Goal: Transaction & Acquisition: Purchase product/service

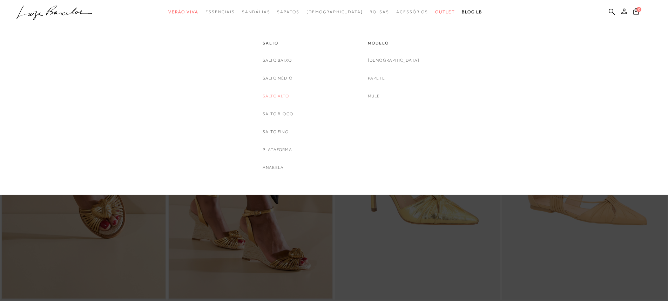
click at [272, 93] on link "Salto Alto" at bounding box center [276, 96] width 26 height 7
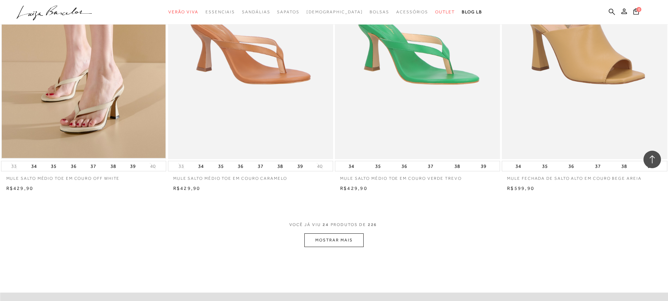
scroll to position [1754, 0]
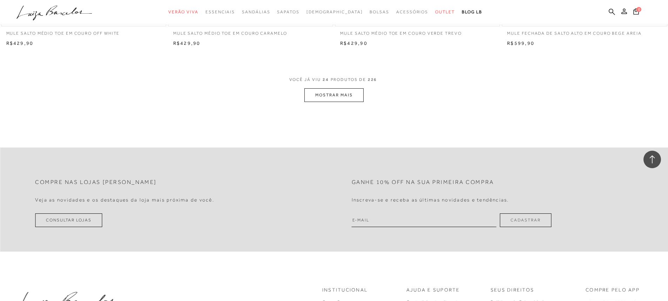
click at [354, 97] on button "MOSTRAR MAIS" at bounding box center [333, 95] width 59 height 14
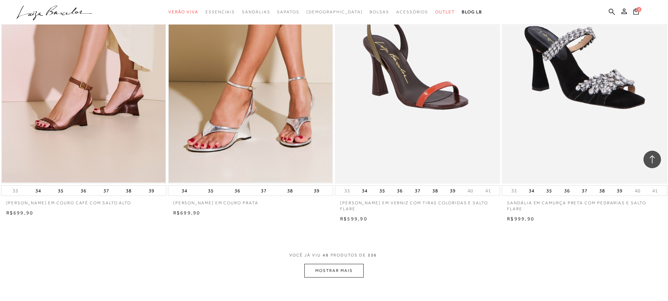
scroll to position [3367, 0]
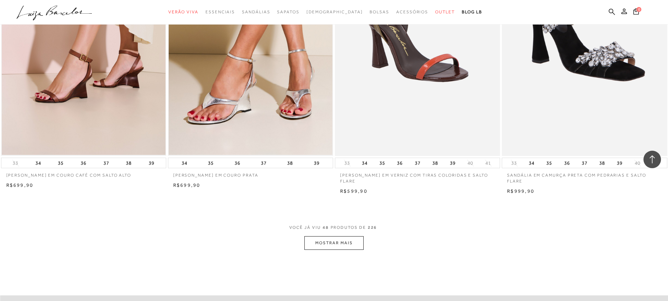
click at [345, 244] on button "MOSTRAR MAIS" at bounding box center [333, 243] width 59 height 14
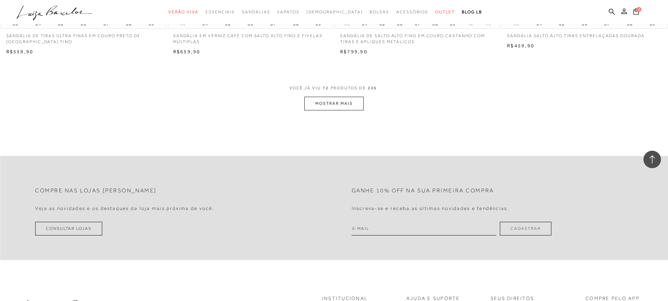
scroll to position [5331, 0]
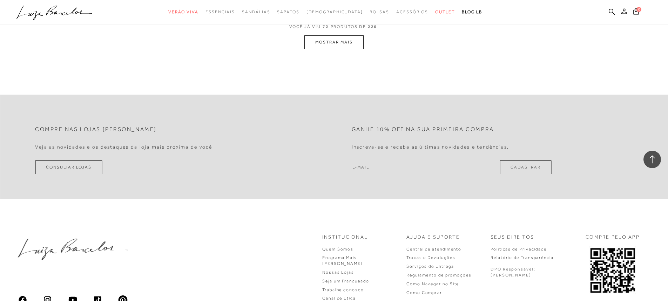
click at [348, 40] on button "MOSTRAR MAIS" at bounding box center [333, 42] width 59 height 14
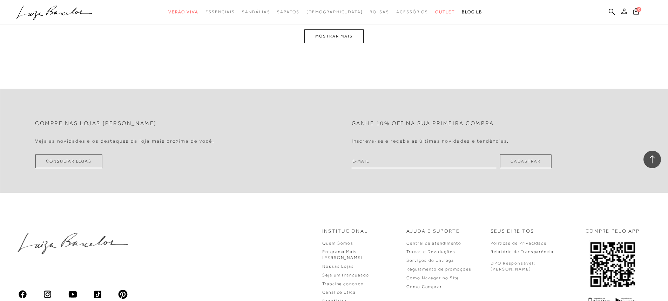
scroll to position [7093, 0]
click at [342, 35] on button "MOSTRAR MAIS" at bounding box center [333, 36] width 59 height 14
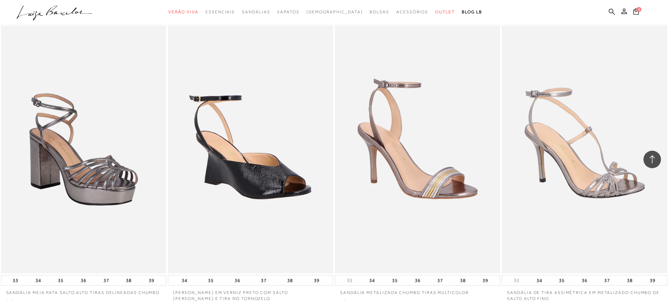
scroll to position [8715, 0]
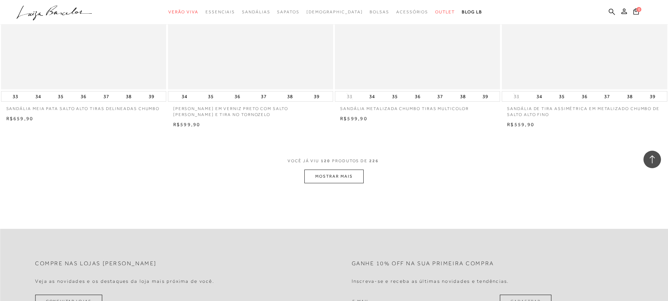
click at [357, 179] on button "MOSTRAR MAIS" at bounding box center [333, 177] width 59 height 14
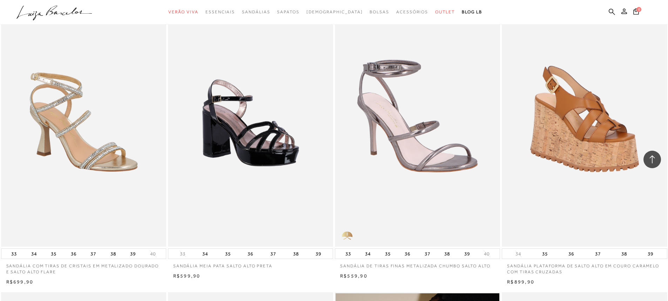
scroll to position [9732, 0]
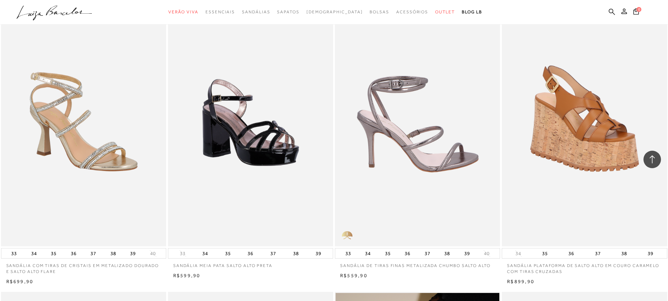
drag, startPoint x: 517, startPoint y: 116, endPoint x: 452, endPoint y: 123, distance: 65.7
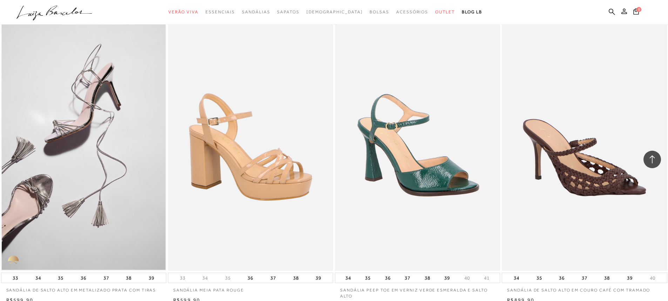
scroll to position [10433, 0]
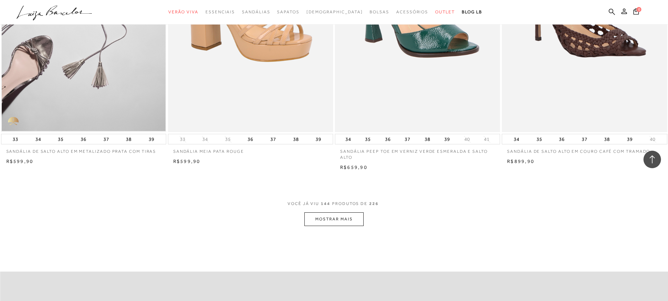
click at [357, 214] on button "MOSTRAR MAIS" at bounding box center [333, 220] width 59 height 14
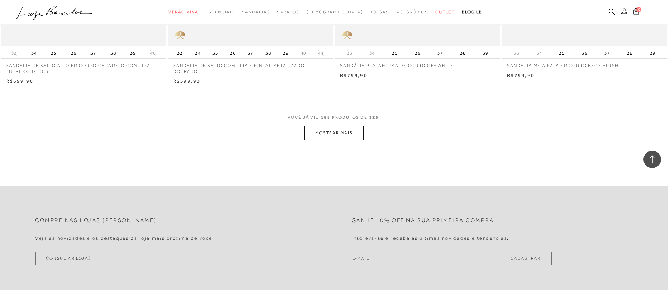
scroll to position [12292, 0]
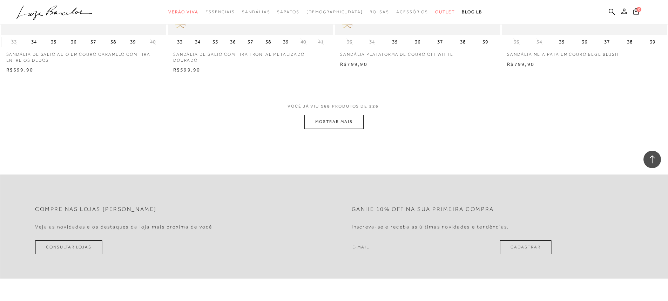
click at [356, 122] on button "MOSTRAR MAIS" at bounding box center [333, 122] width 59 height 14
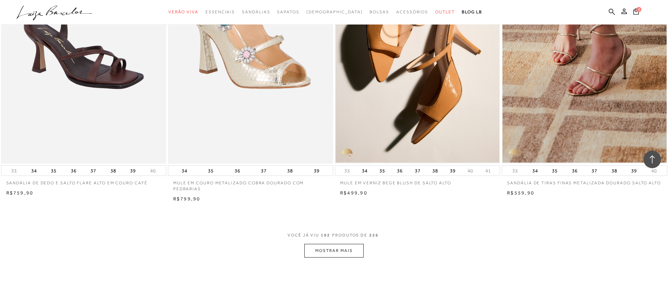
scroll to position [13941, 0]
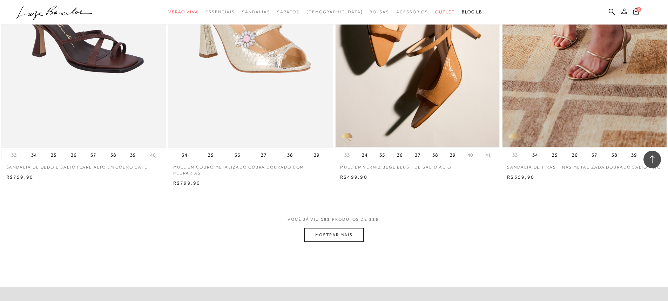
click at [335, 230] on button "MOSTRAR MAIS" at bounding box center [333, 235] width 59 height 14
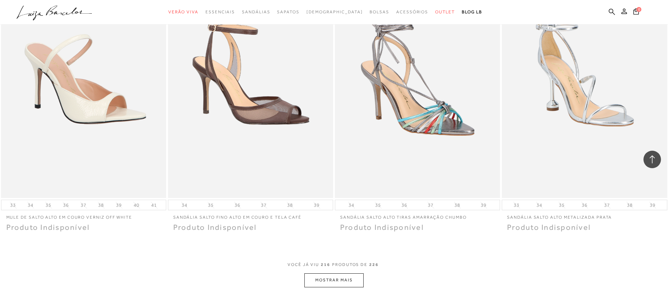
scroll to position [15695, 0]
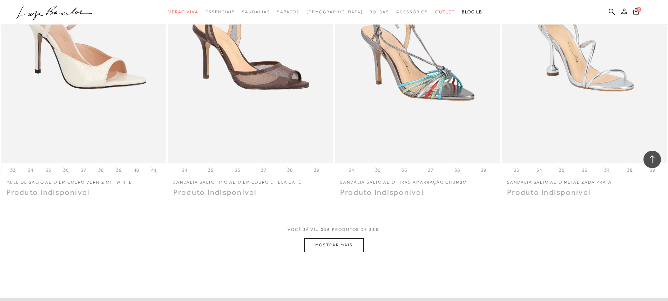
click at [342, 239] on button "MOSTRAR MAIS" at bounding box center [333, 246] width 59 height 14
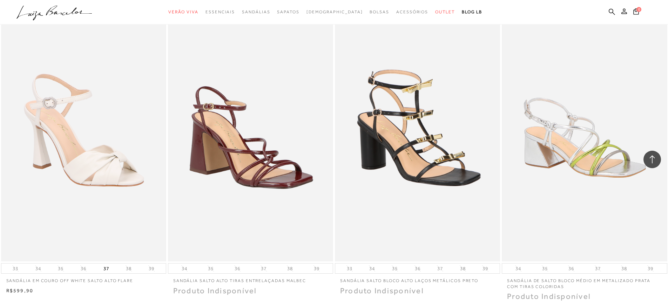
scroll to position [16186, 0]
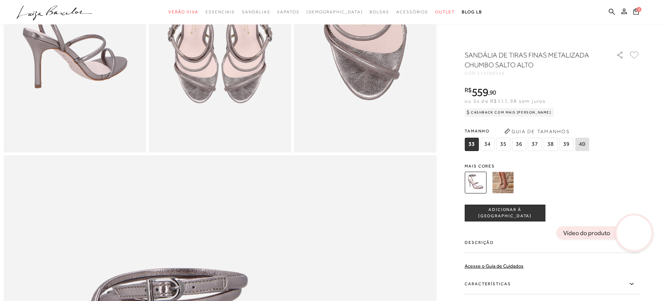
scroll to position [456, 0]
